Goal: Task Accomplishment & Management: Manage account settings

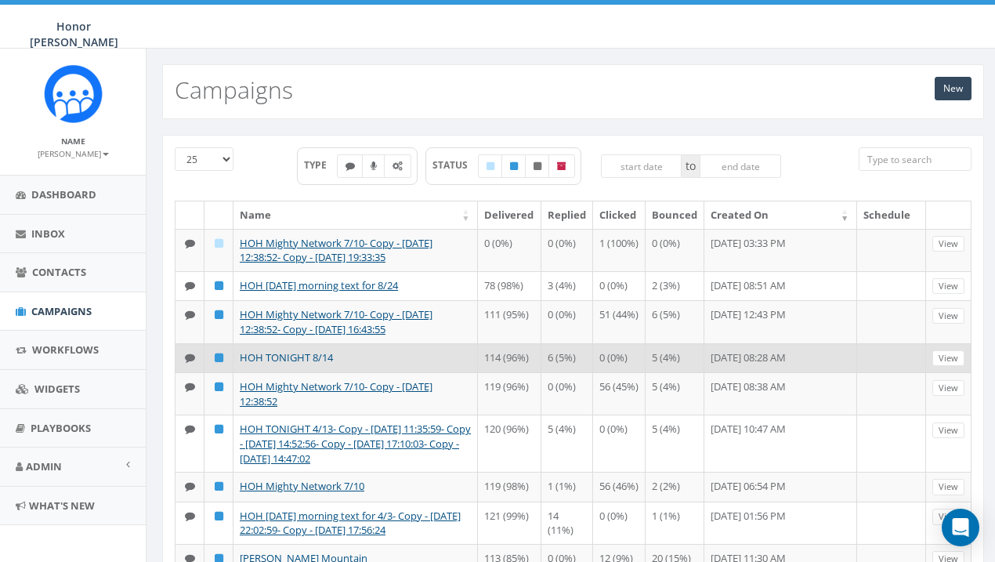
click at [311, 352] on link "HOH TONIGHT 8/14" at bounding box center [286, 357] width 93 height 14
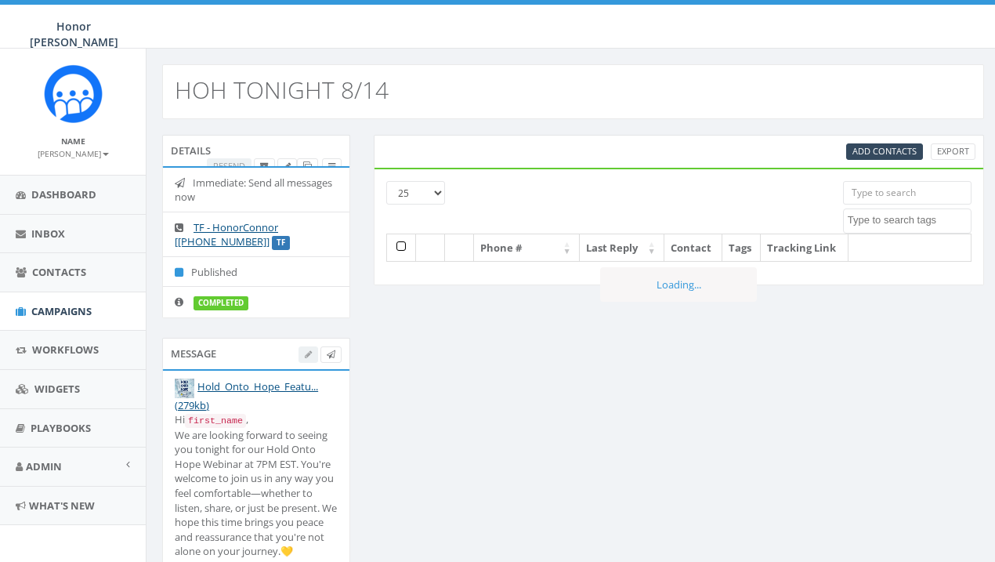
select select
click at [305, 163] on icon at bounding box center [307, 166] width 9 height 9
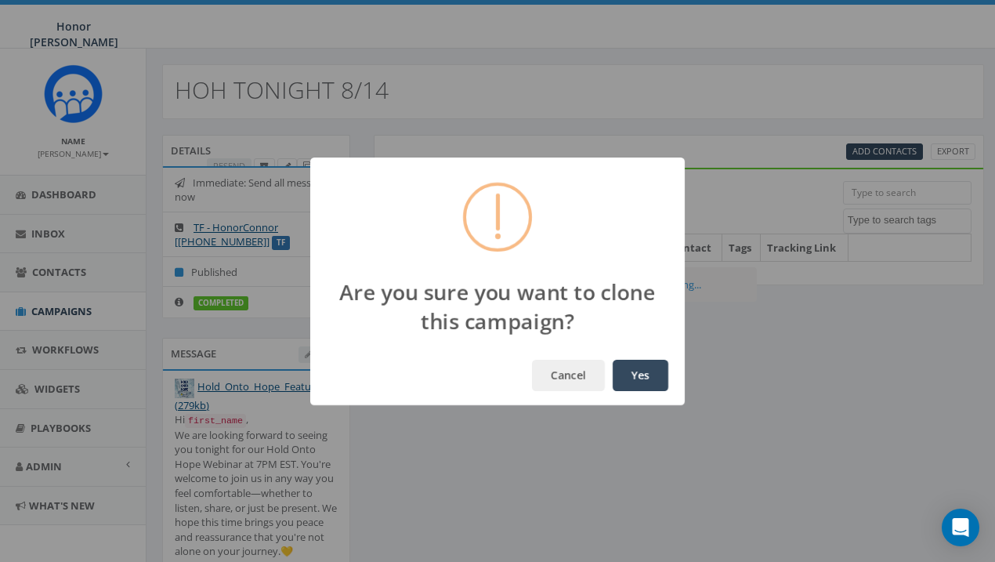
click at [644, 378] on button "Yes" at bounding box center [640, 374] width 56 height 31
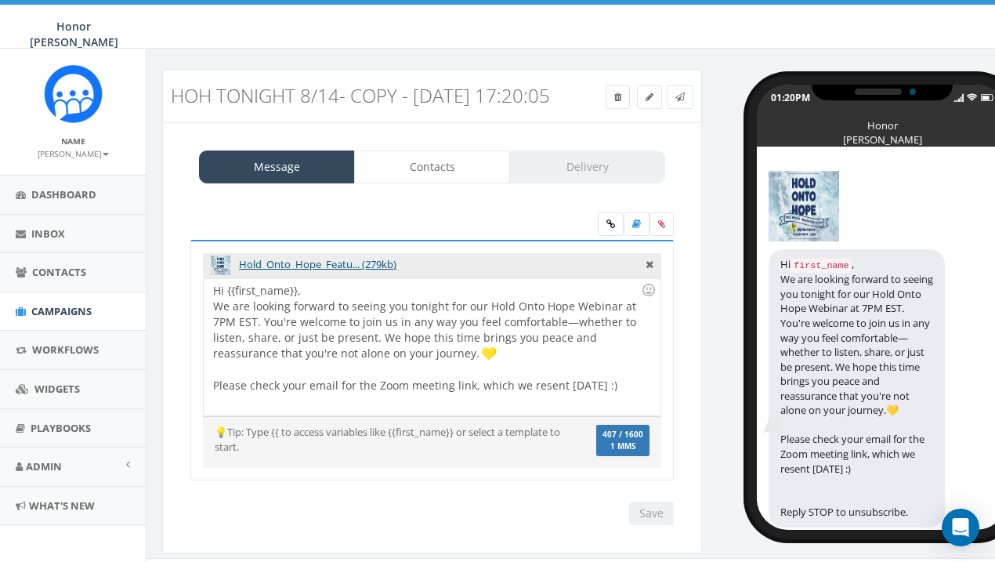
scroll to position [12, 0]
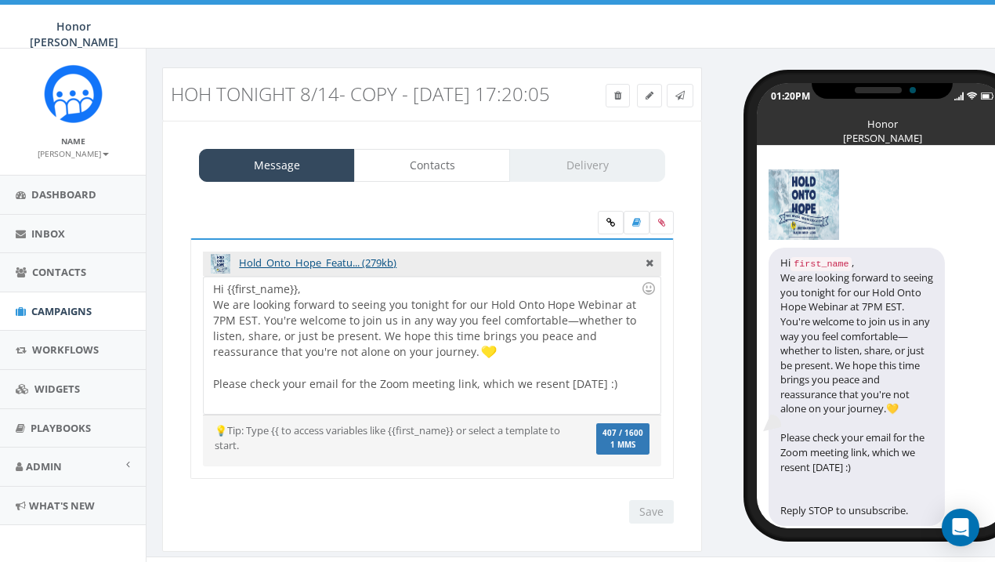
click at [492, 399] on div "Hi {{first_name}}, We are looking forward to seeing you tonight for our Hold On…" at bounding box center [432, 344] width 456 height 137
click at [601, 399] on div "Hi {{first_name}}, We are looking forward to seeing you tonight for our Hold On…" at bounding box center [432, 344] width 456 height 137
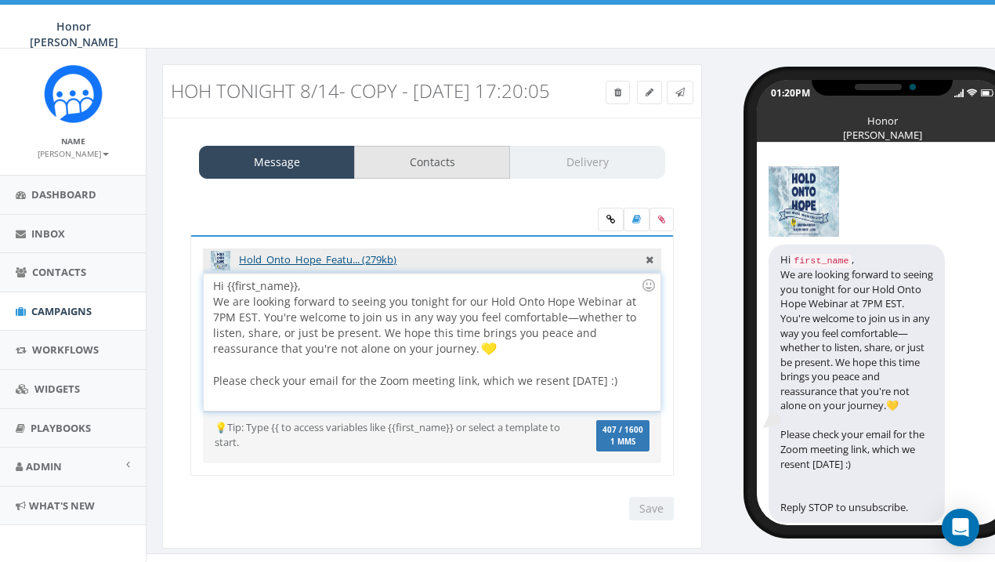
click at [475, 179] on link "Contacts" at bounding box center [432, 162] width 156 height 33
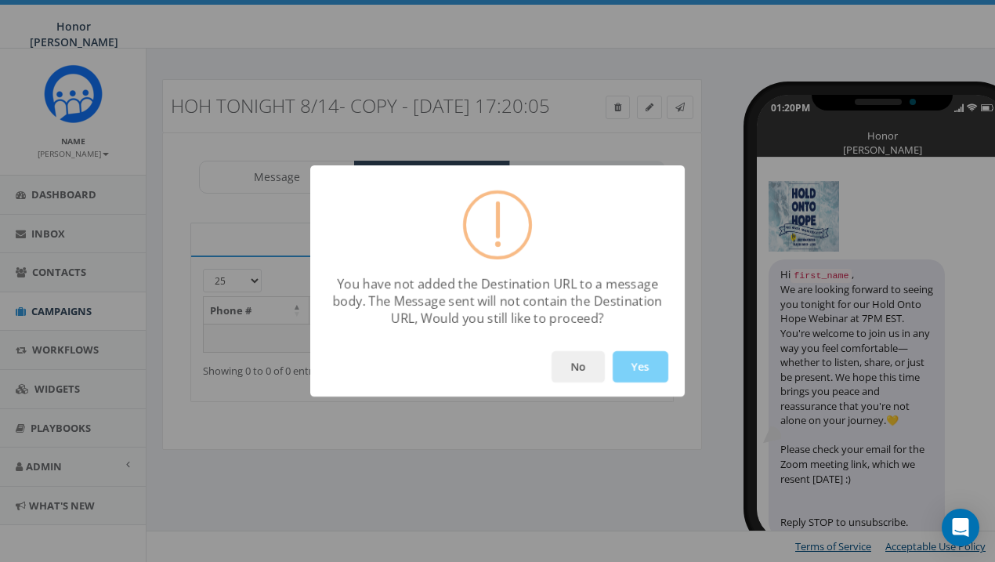
scroll to position [0, 0]
click at [664, 373] on button "Yes" at bounding box center [640, 366] width 56 height 31
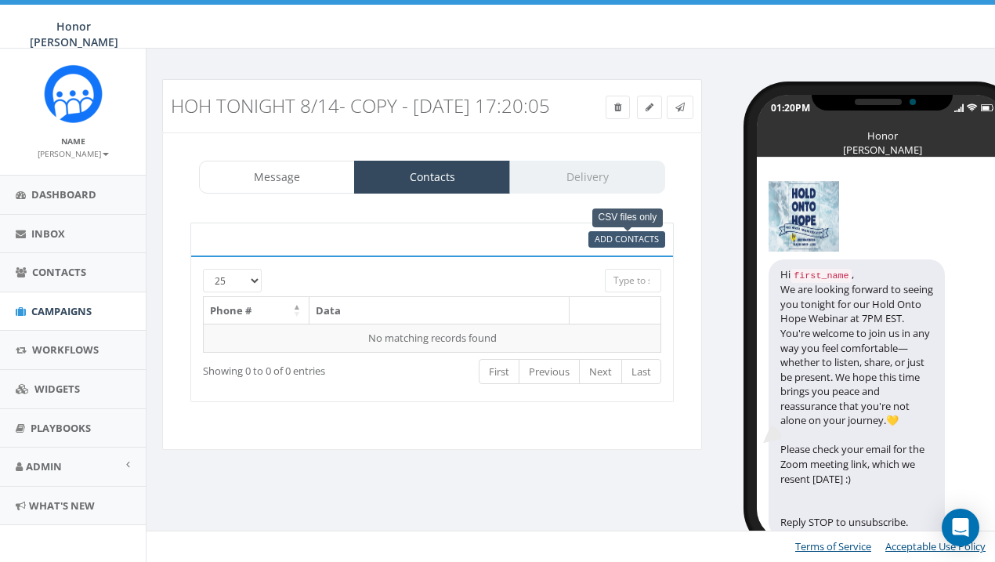
click at [637, 244] on span "Add Contacts" at bounding box center [626, 239] width 64 height 12
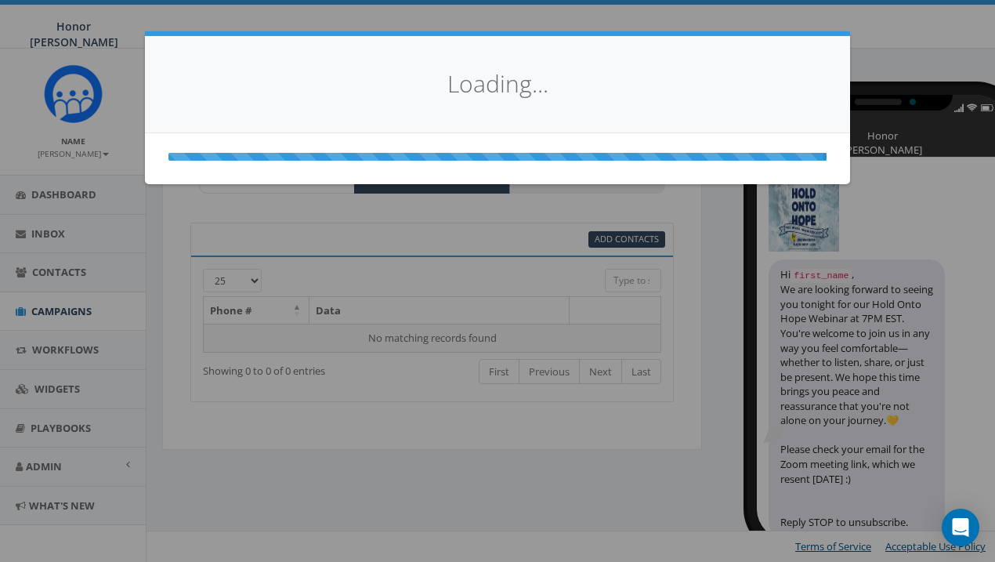
select select
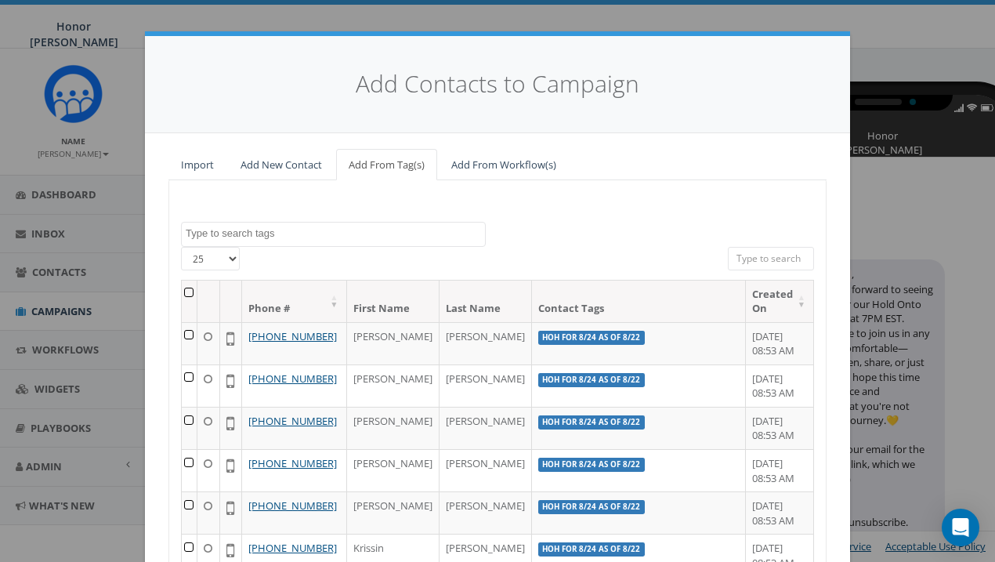
click at [300, 231] on textarea "Search" at bounding box center [335, 233] width 299 height 14
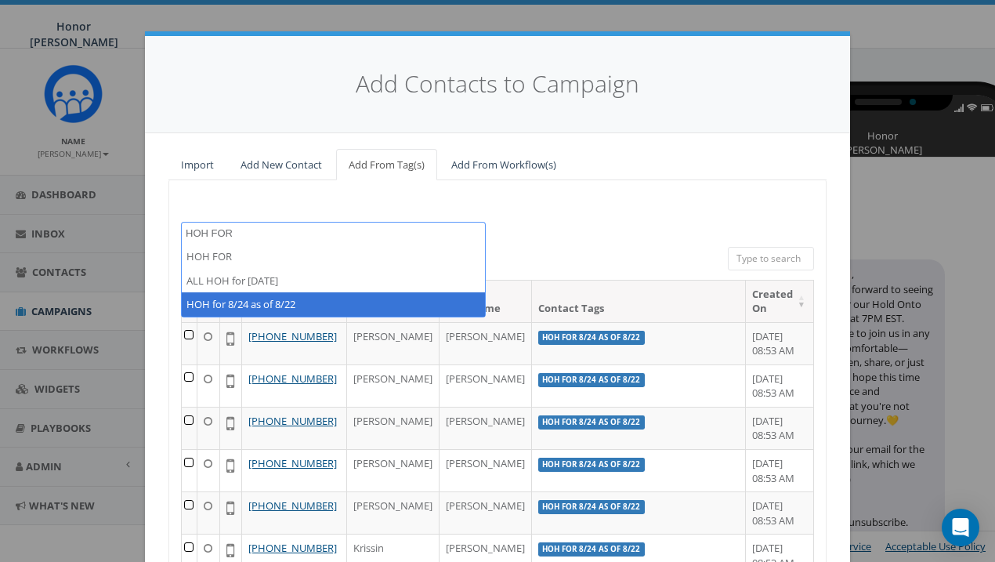
type textarea "HOH FOR"
select select "HOH for 8/24 as of 8/22"
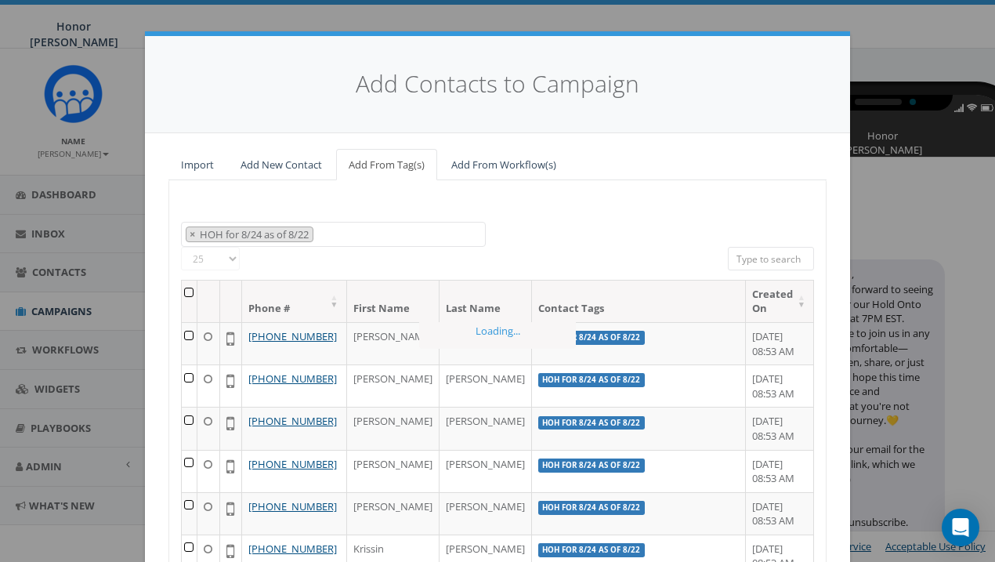
scroll to position [2678, 0]
click at [191, 291] on th at bounding box center [190, 301] width 16 height 42
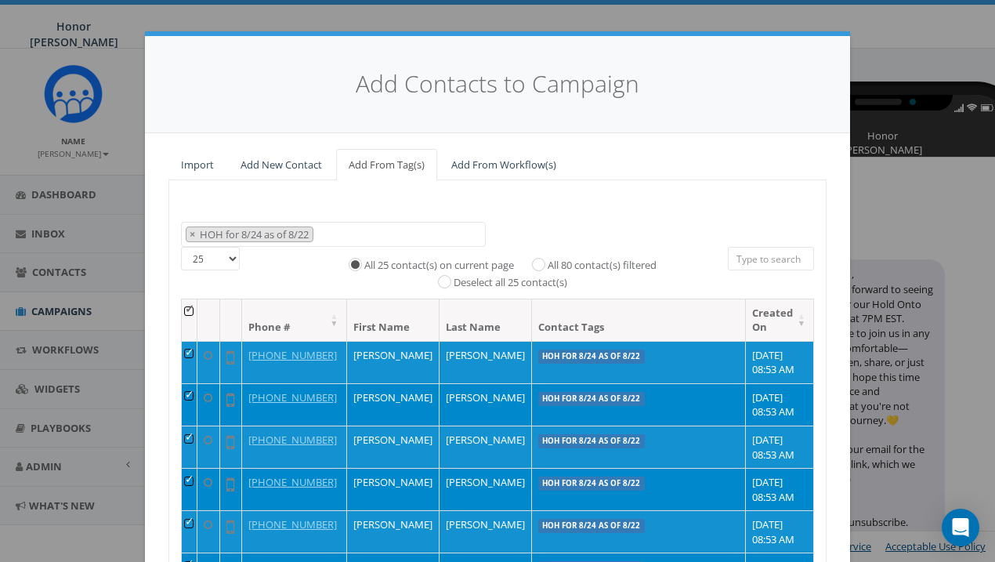
click at [537, 258] on input "All 80 contact(s) filtered" at bounding box center [542, 263] width 10 height 10
radio input "true"
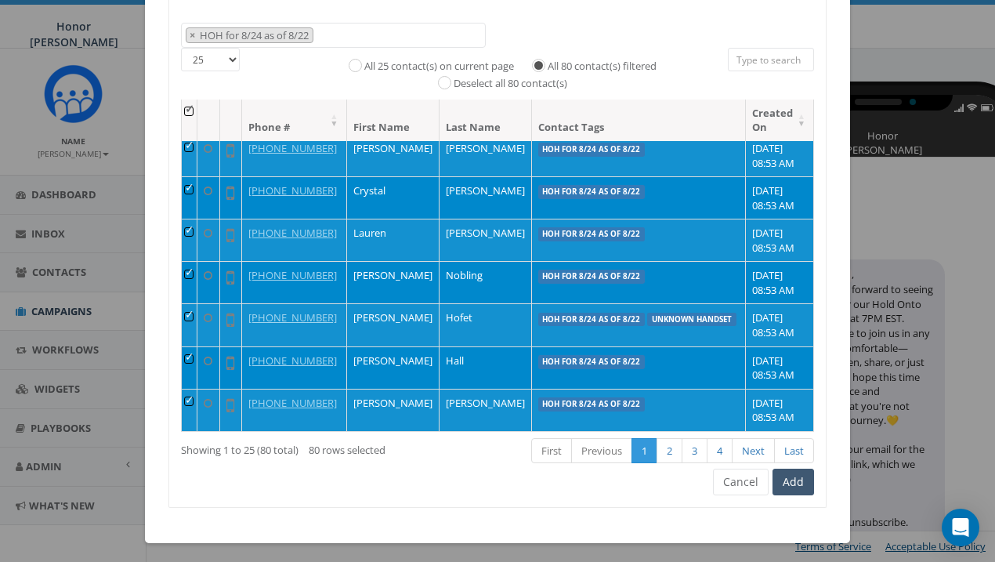
scroll to position [198, 0]
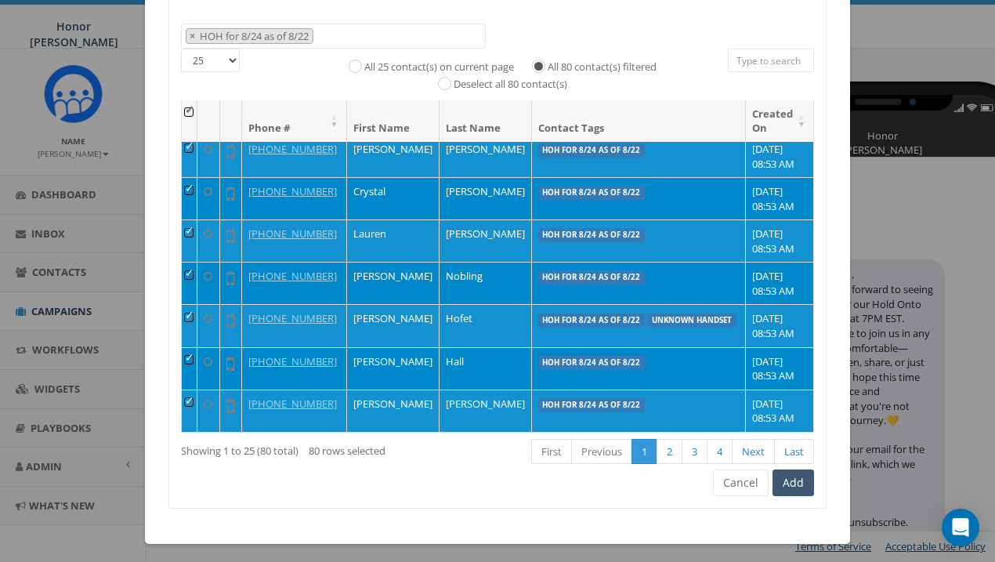
click at [792, 478] on button "Add" at bounding box center [793, 482] width 42 height 27
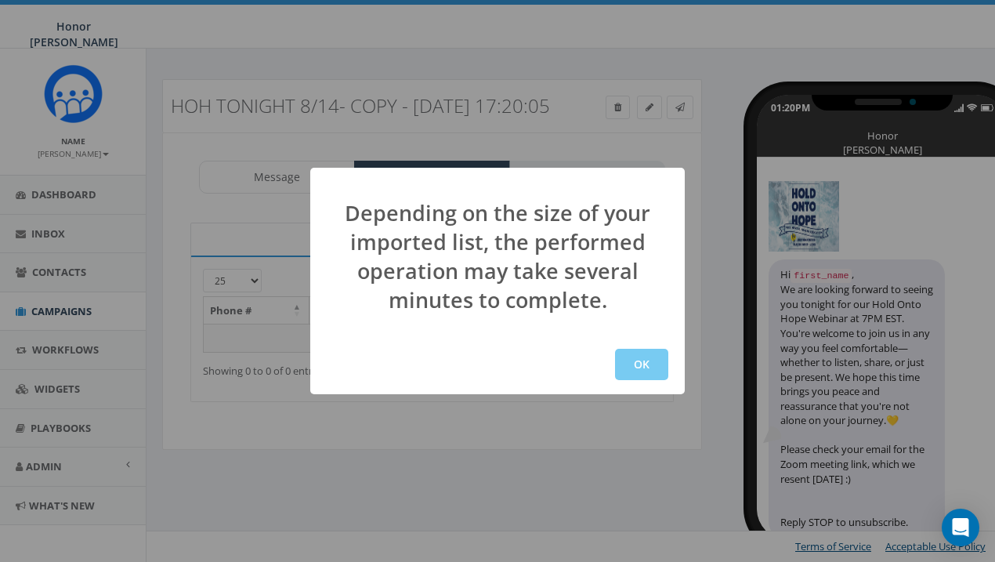
click at [649, 357] on button "OK" at bounding box center [641, 363] width 53 height 31
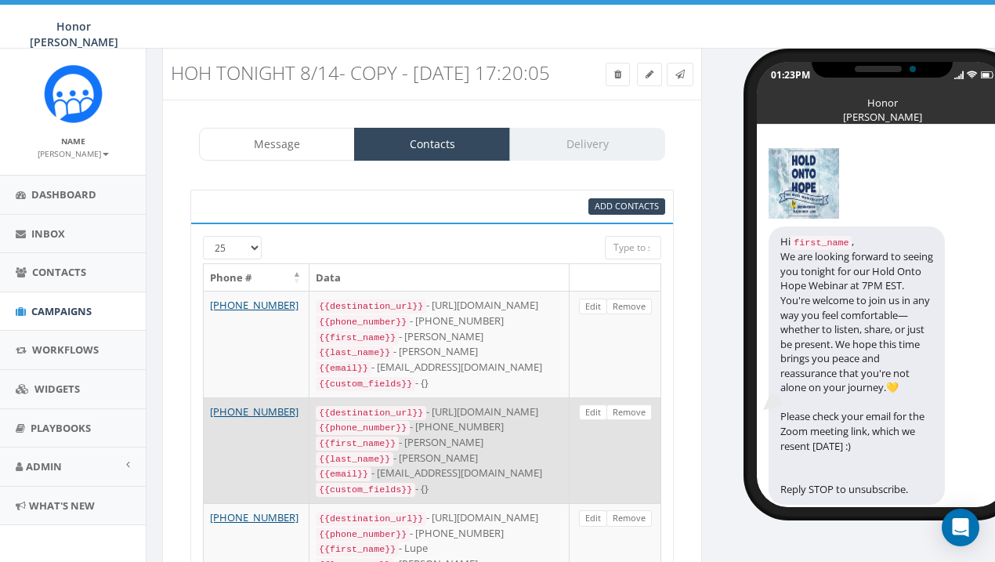
scroll to position [31, 0]
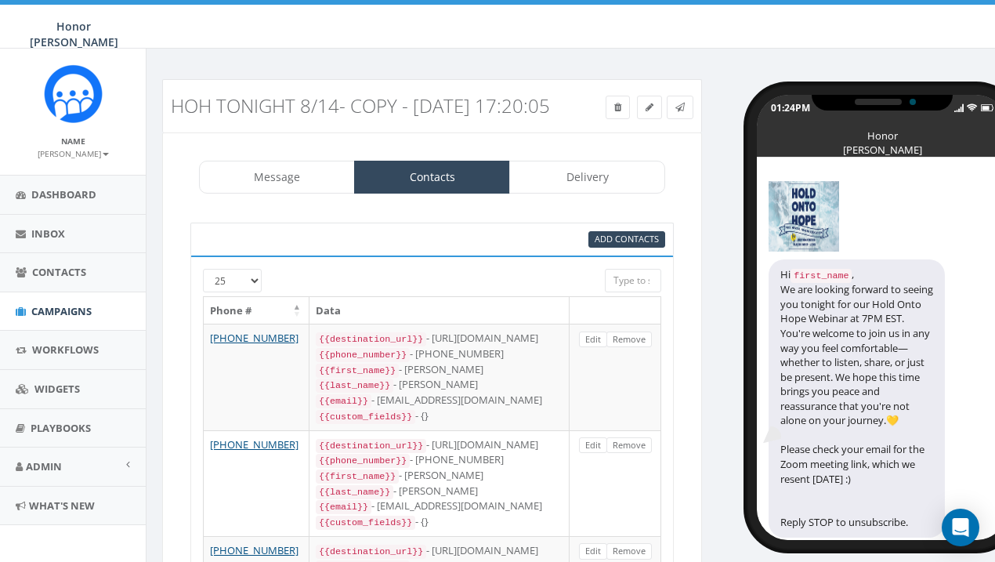
scroll to position [15, 0]
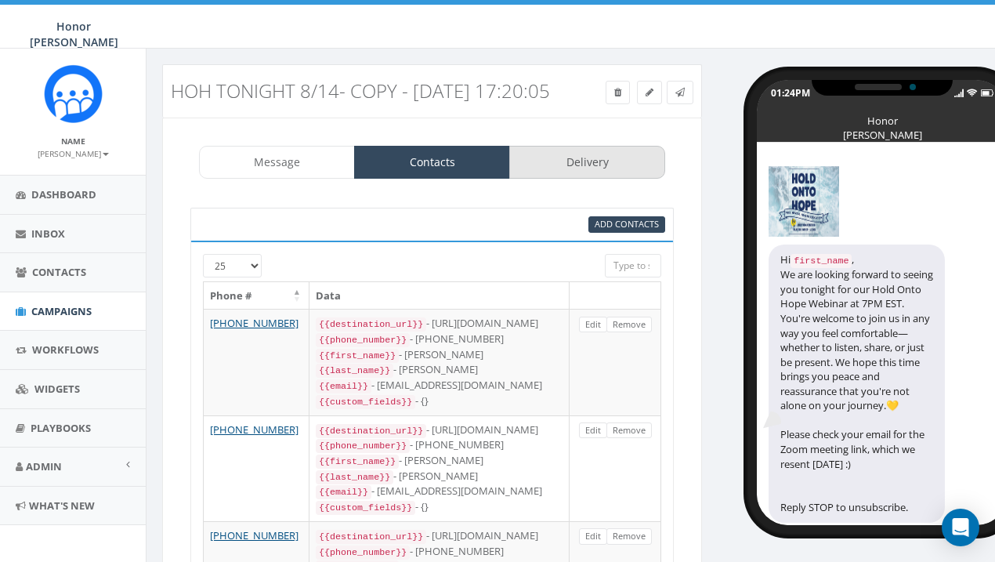
click at [616, 179] on link "Delivery" at bounding box center [587, 162] width 156 height 33
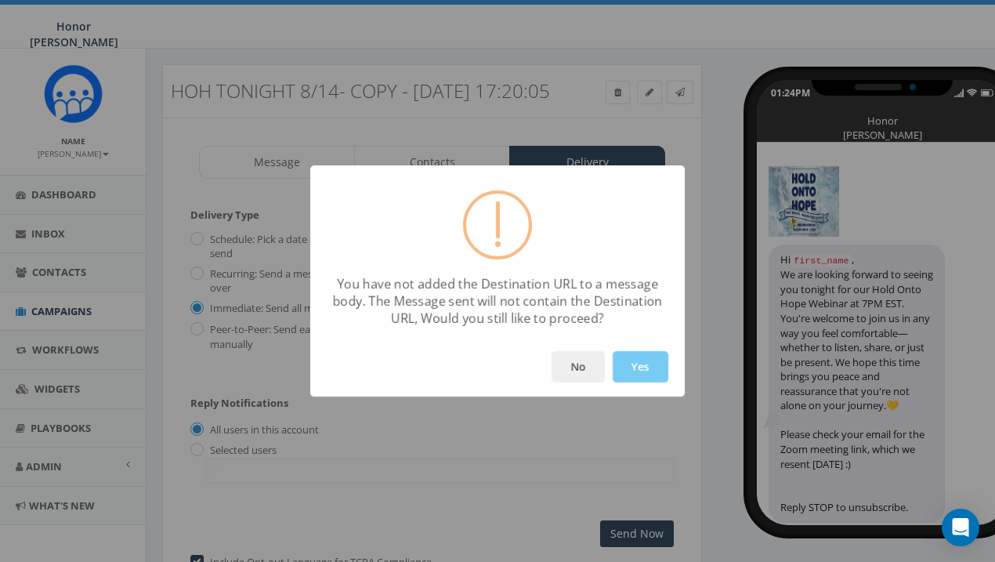
click at [648, 374] on button "Yes" at bounding box center [640, 366] width 56 height 31
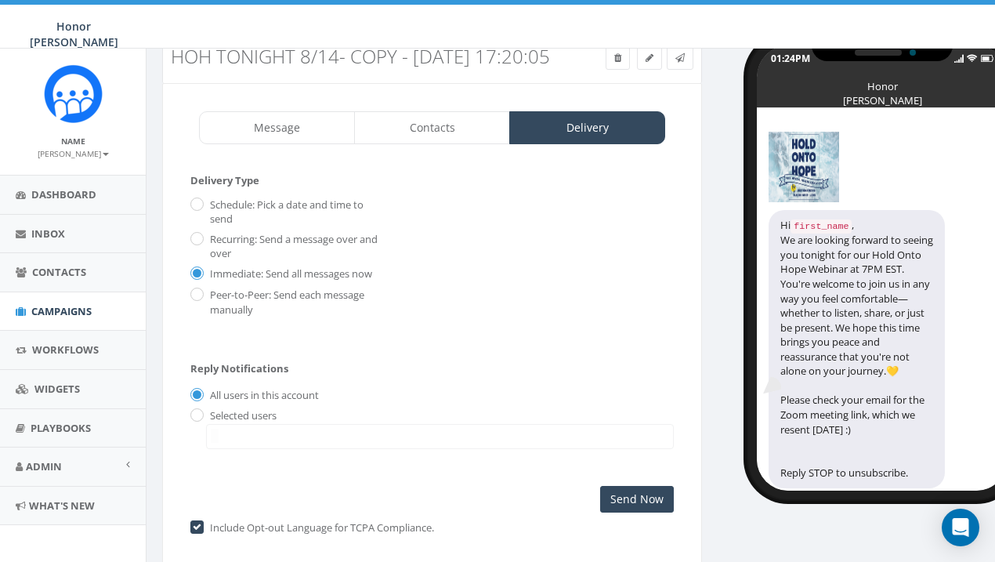
scroll to position [67, 0]
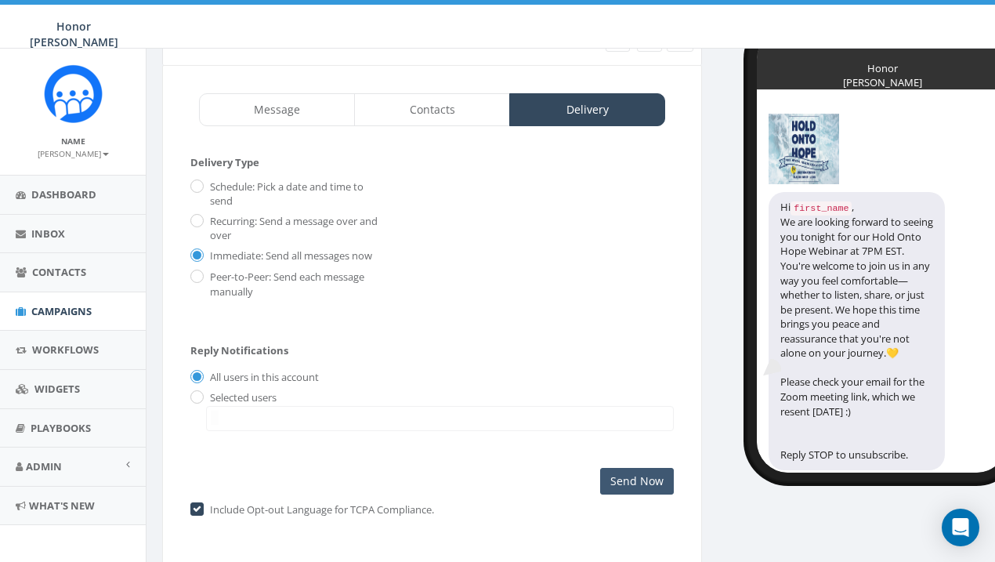
click at [648, 494] on input "Send Now" at bounding box center [637, 481] width 74 height 27
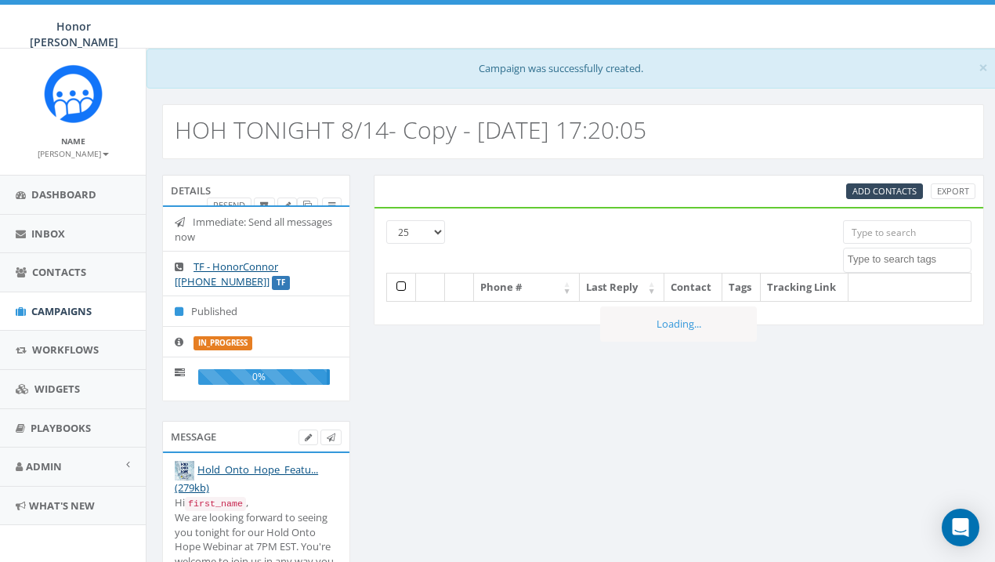
select select
